Goal: Task Accomplishment & Management: Use online tool/utility

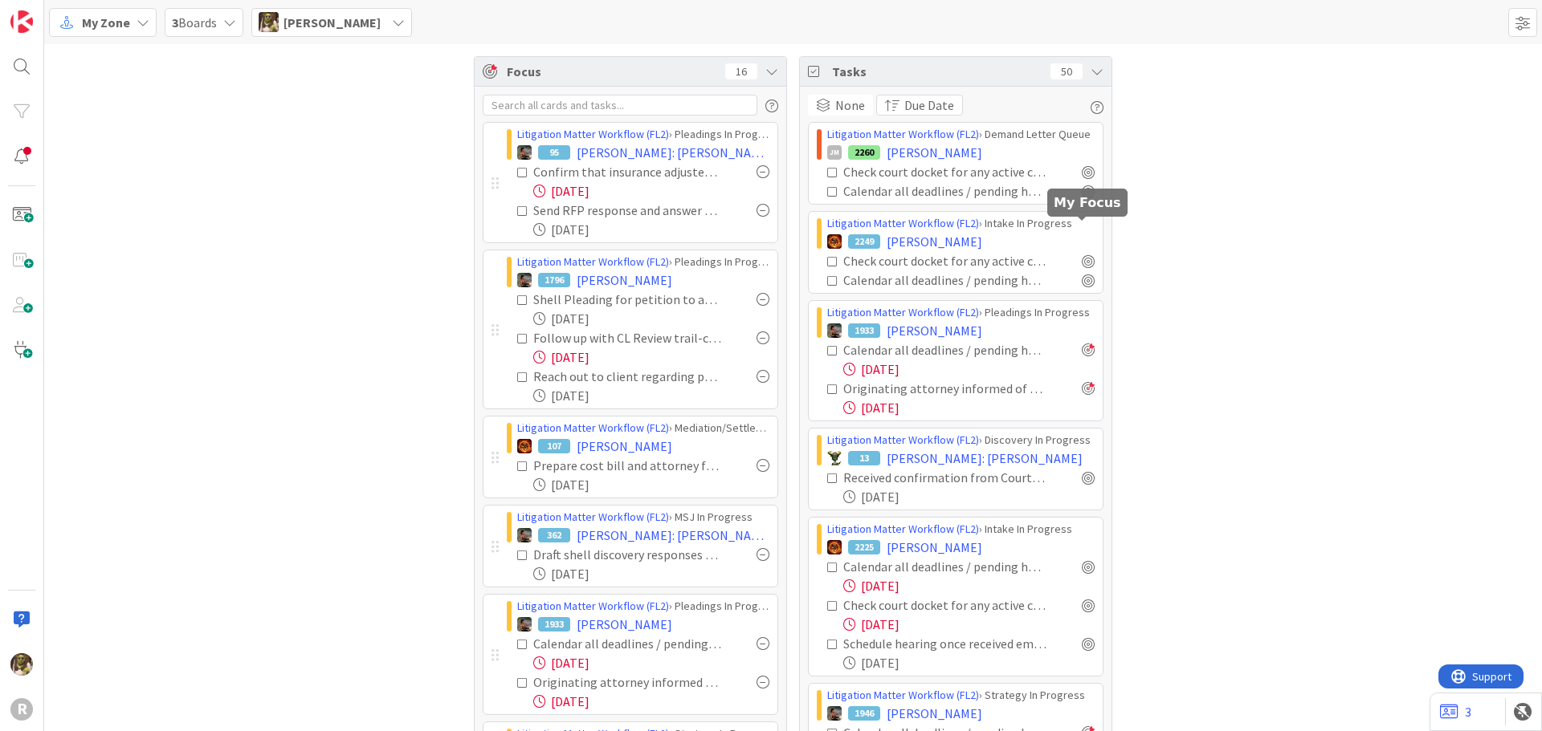
scroll to position [161, 0]
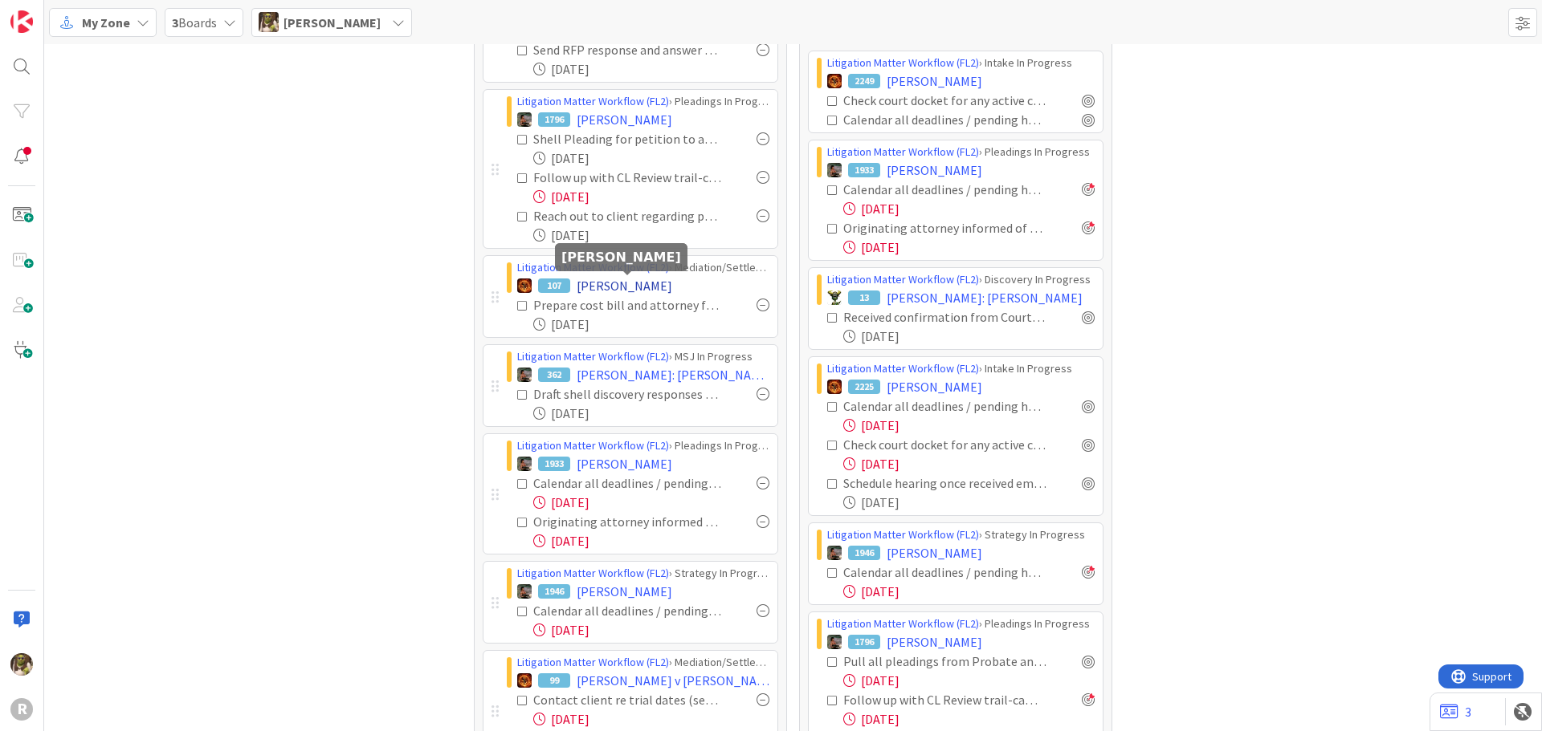
click at [669, 283] on span "[PERSON_NAME]" at bounding box center [625, 285] width 96 height 19
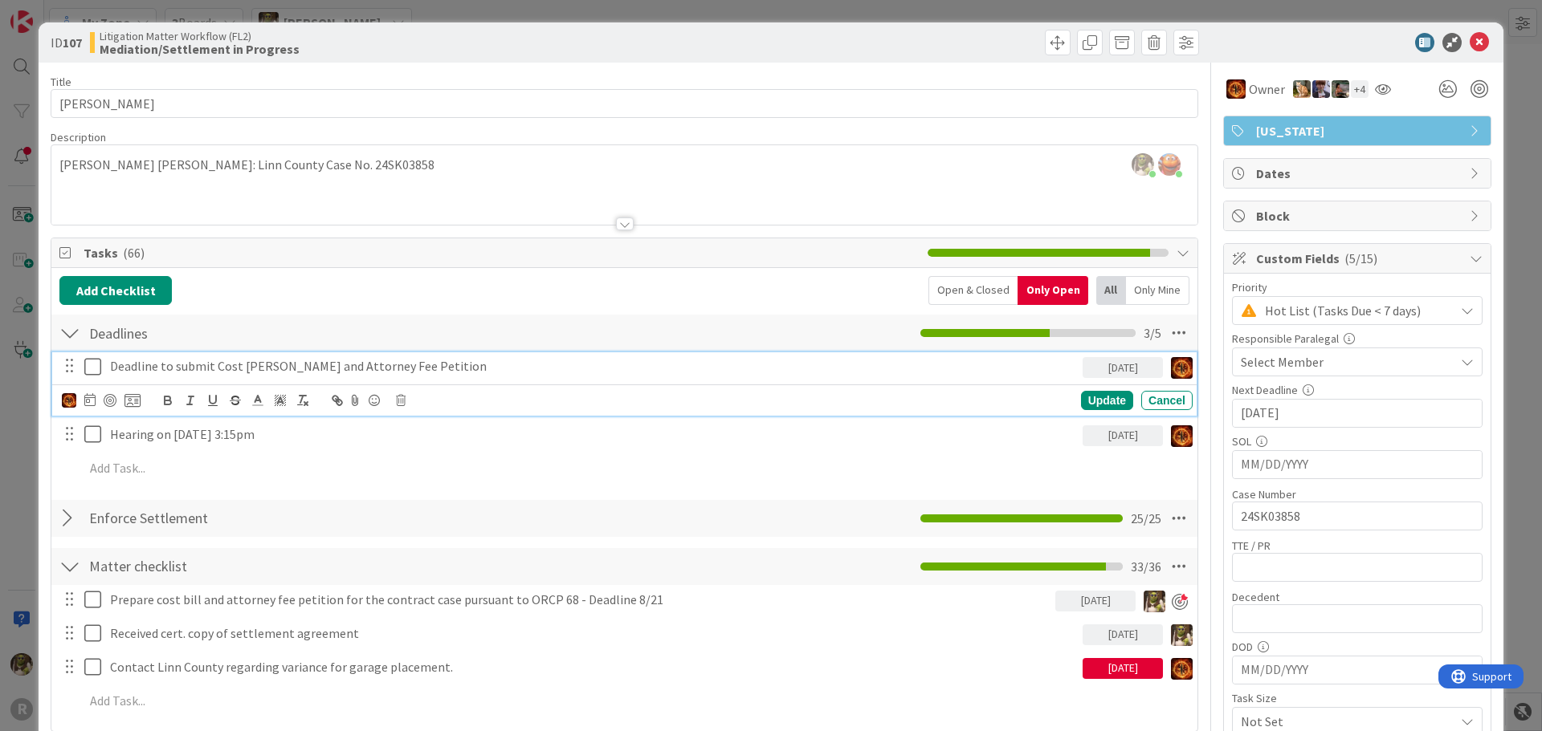
click at [275, 369] on p "Deadline to submit Cost [PERSON_NAME] and Attorney Fee Petition" at bounding box center [593, 366] width 966 height 18
drag, startPoint x: 281, startPoint y: 364, endPoint x: 262, endPoint y: 366, distance: 19.4
click at [262, 366] on p "Deadline to submit Cost [PERSON_NAME] and Attorney Fee Petition" at bounding box center [593, 366] width 966 height 18
click at [365, 295] on div "Add Checklist Open & Closed Only Open All Only Mine" at bounding box center [624, 290] width 1130 height 29
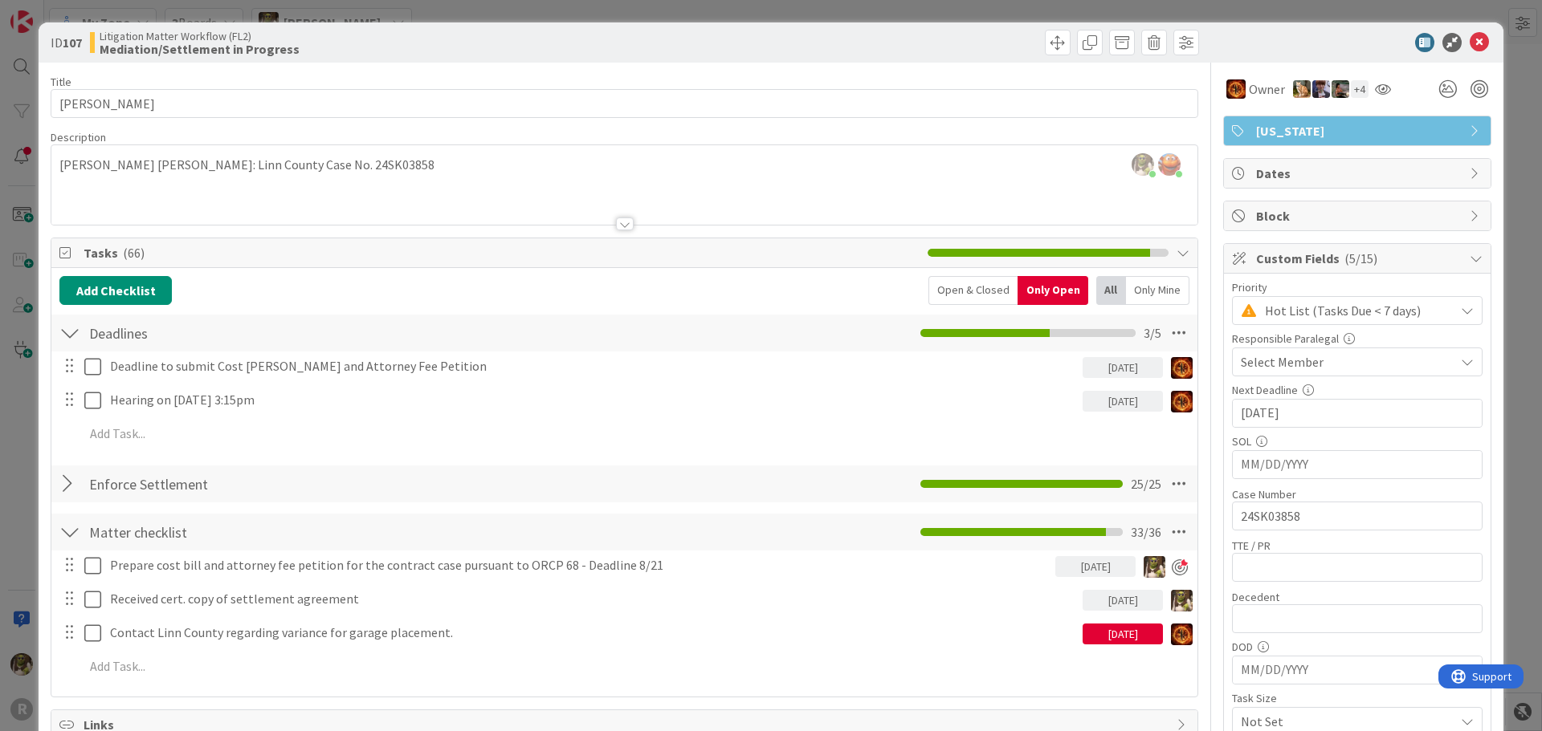
click at [1132, 291] on div "Only Mine" at bounding box center [1157, 290] width 63 height 29
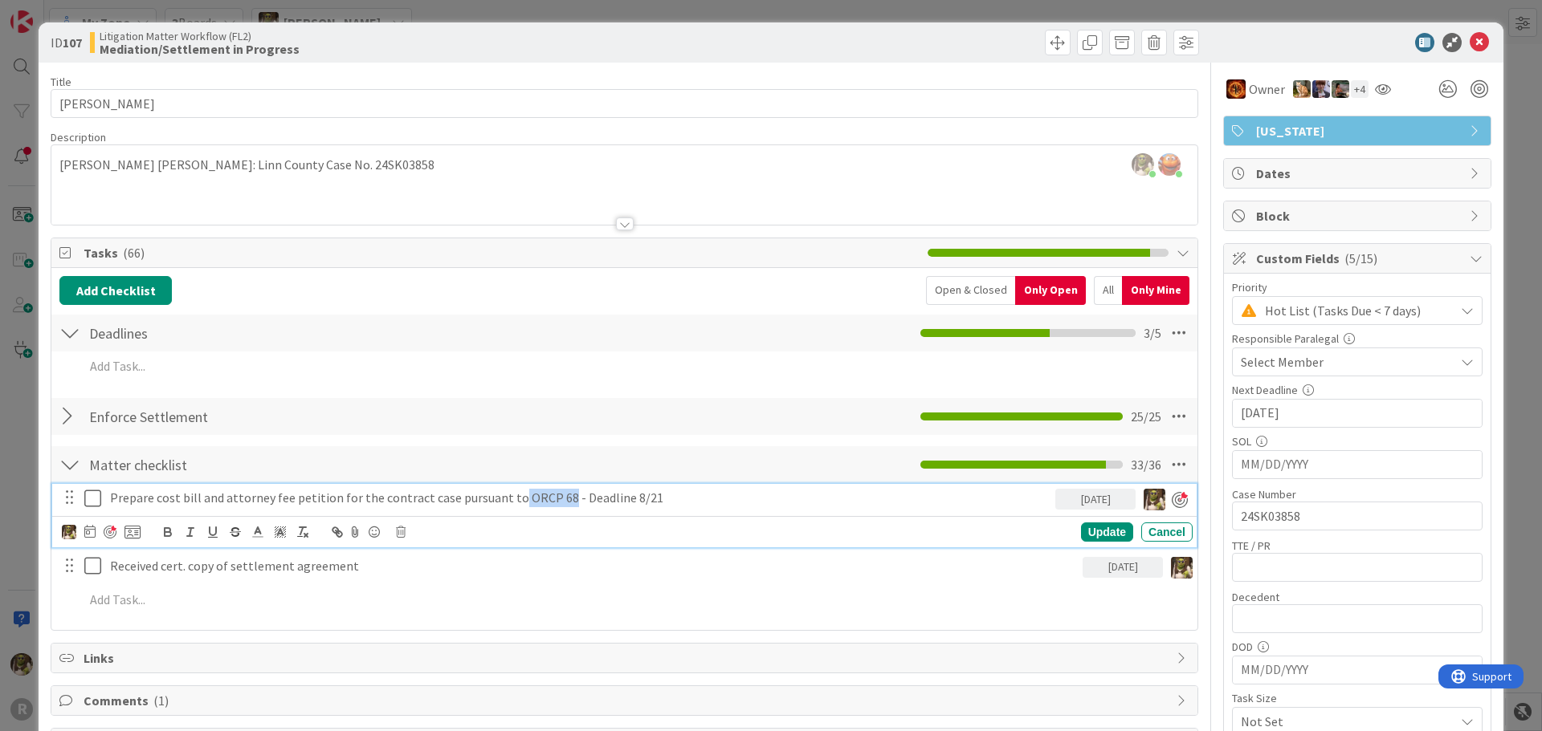
drag, startPoint x: 520, startPoint y: 494, endPoint x: 557, endPoint y: 491, distance: 37.0
click at [557, 491] on p "Prepare cost bill and attorney fee petition for the contract case pursuant to O…" at bounding box center [579, 498] width 939 height 18
copy p "ORCP 68"
